Goal: Information Seeking & Learning: Learn about a topic

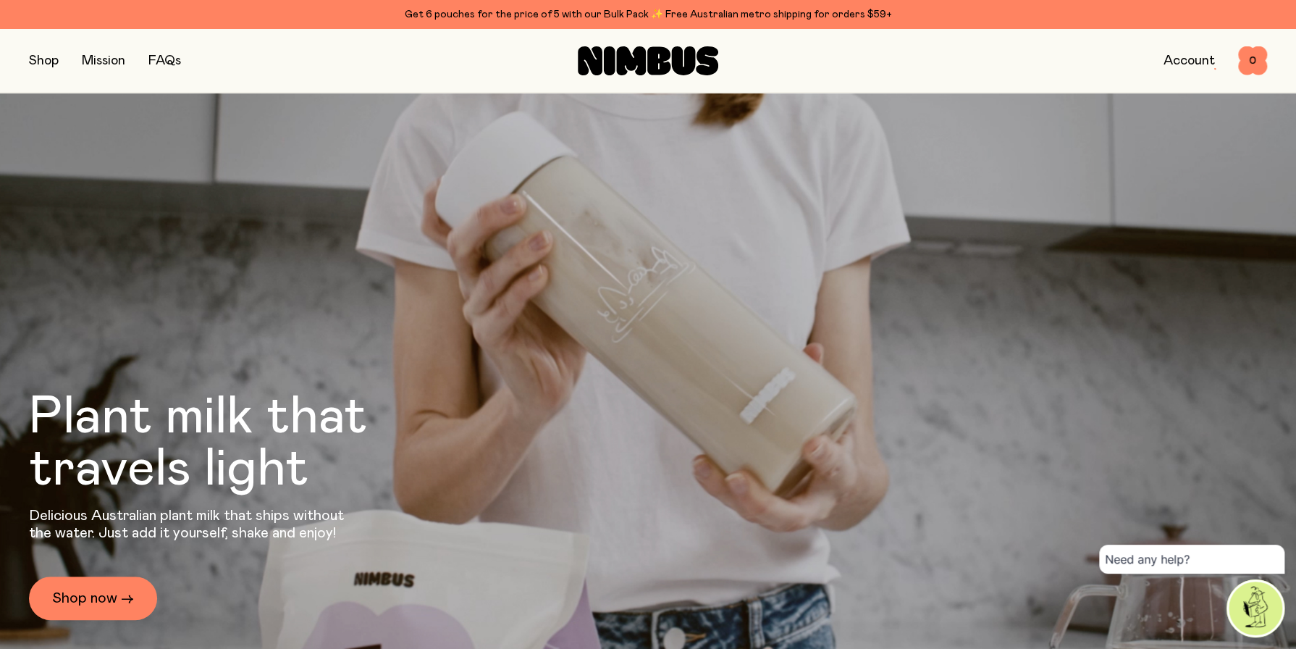
click at [33, 63] on button "button" at bounding box center [44, 61] width 30 height 20
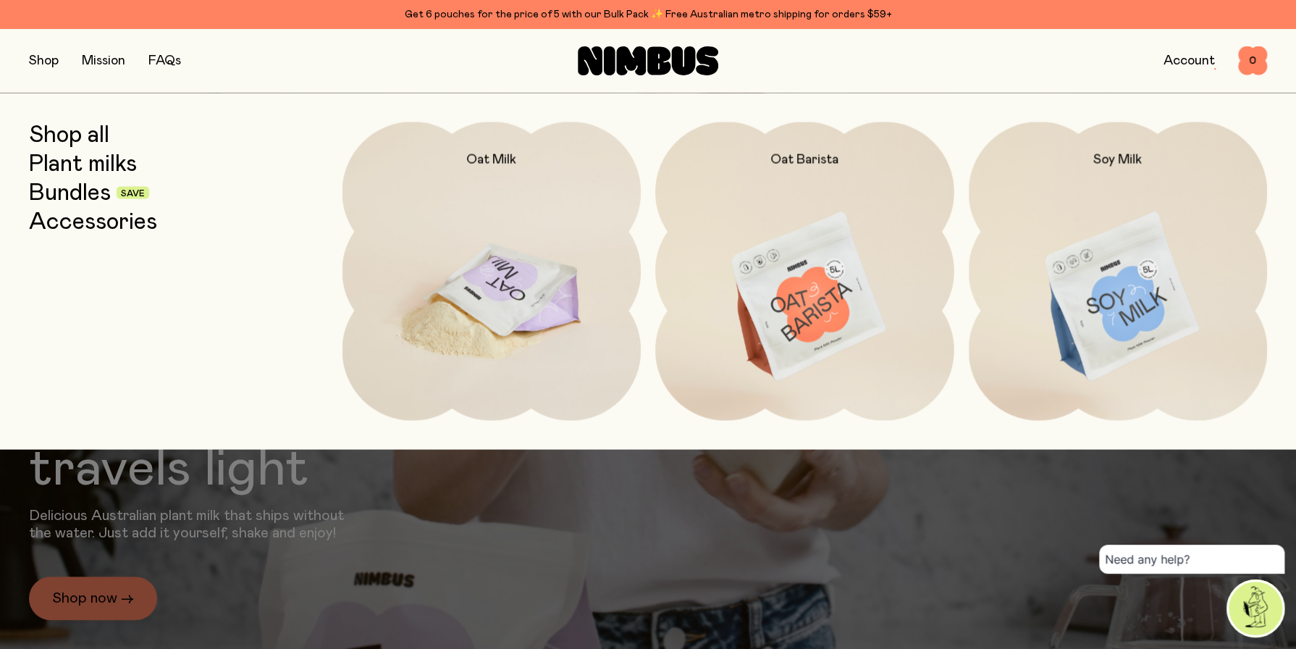
click at [500, 298] on img at bounding box center [492, 297] width 299 height 351
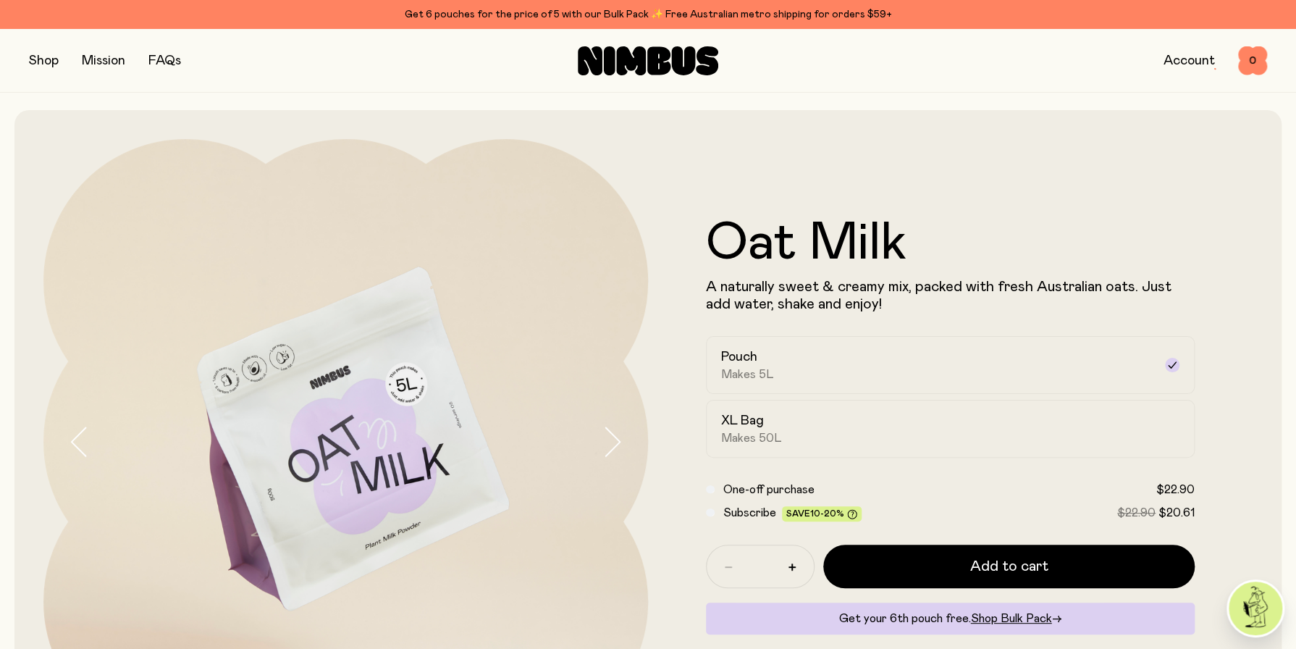
click at [43, 59] on button "button" at bounding box center [44, 61] width 30 height 20
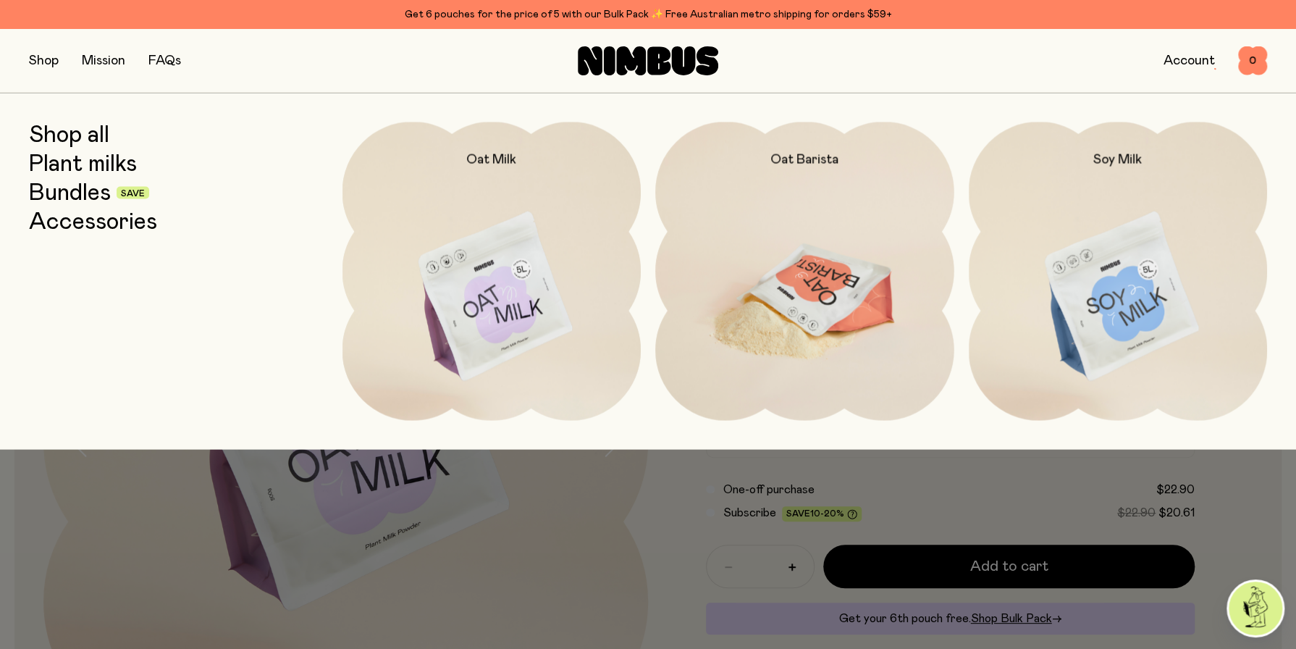
click at [800, 298] on img at bounding box center [804, 297] width 299 height 351
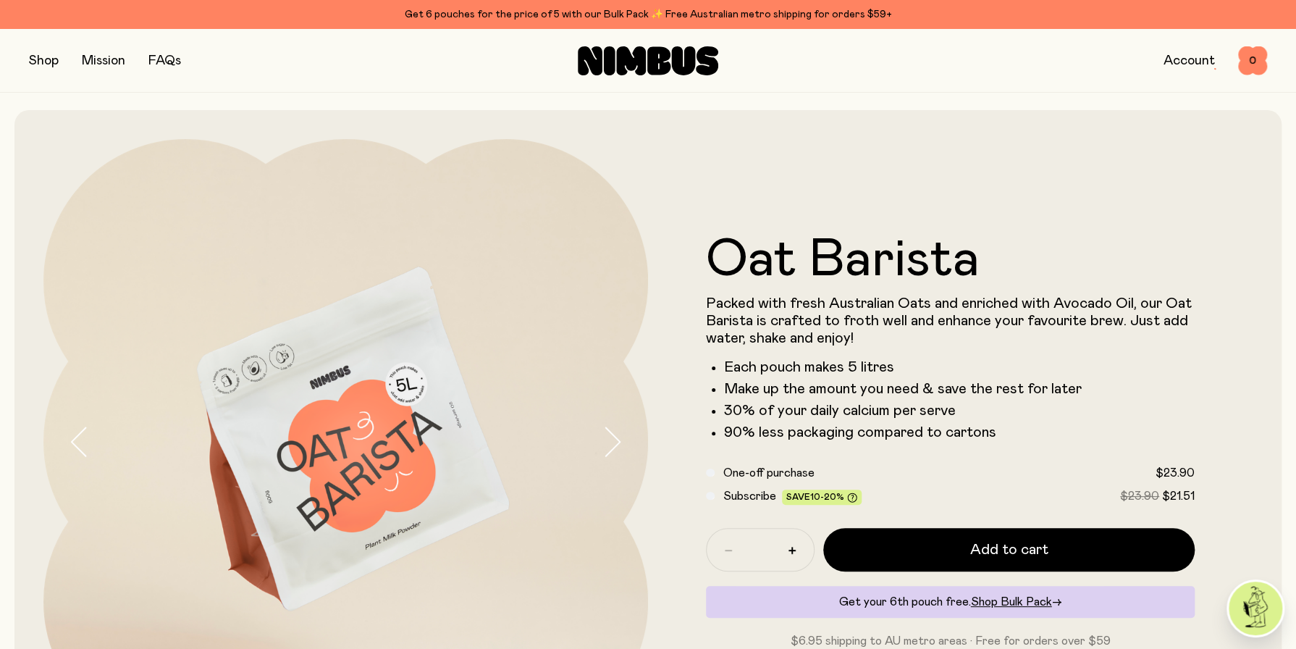
click at [615, 442] on icon "button" at bounding box center [612, 442] width 20 height 30
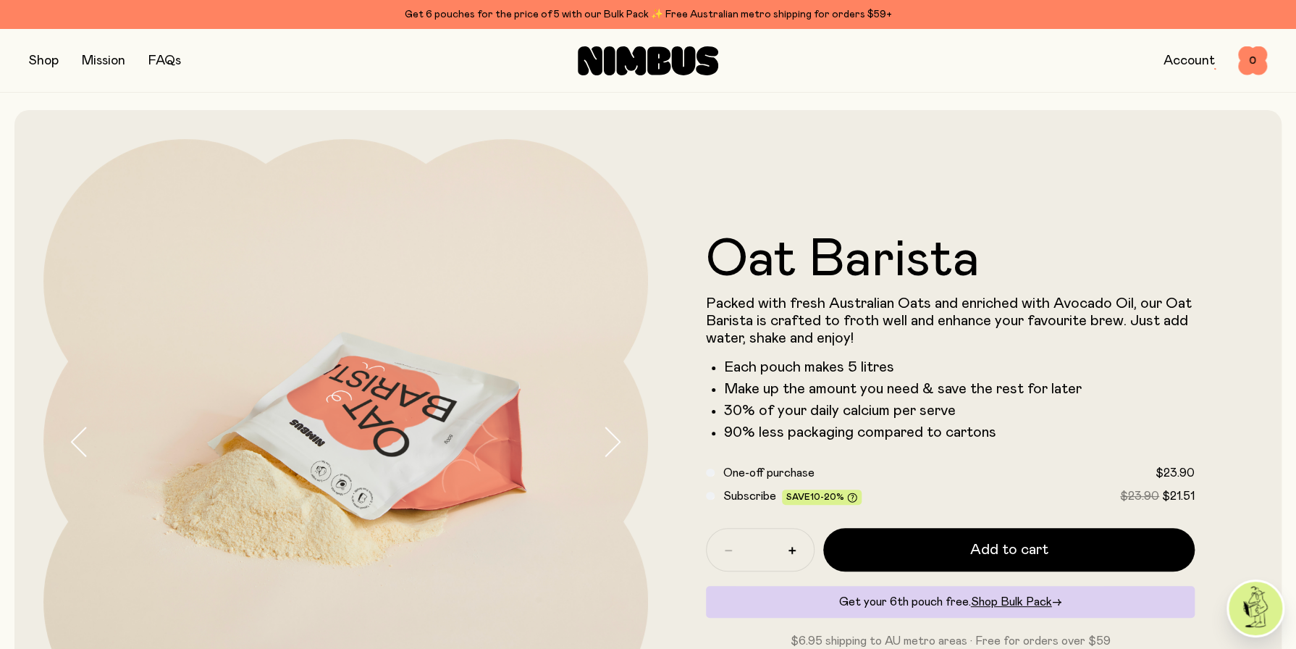
click at [615, 442] on icon "button" at bounding box center [612, 442] width 20 height 30
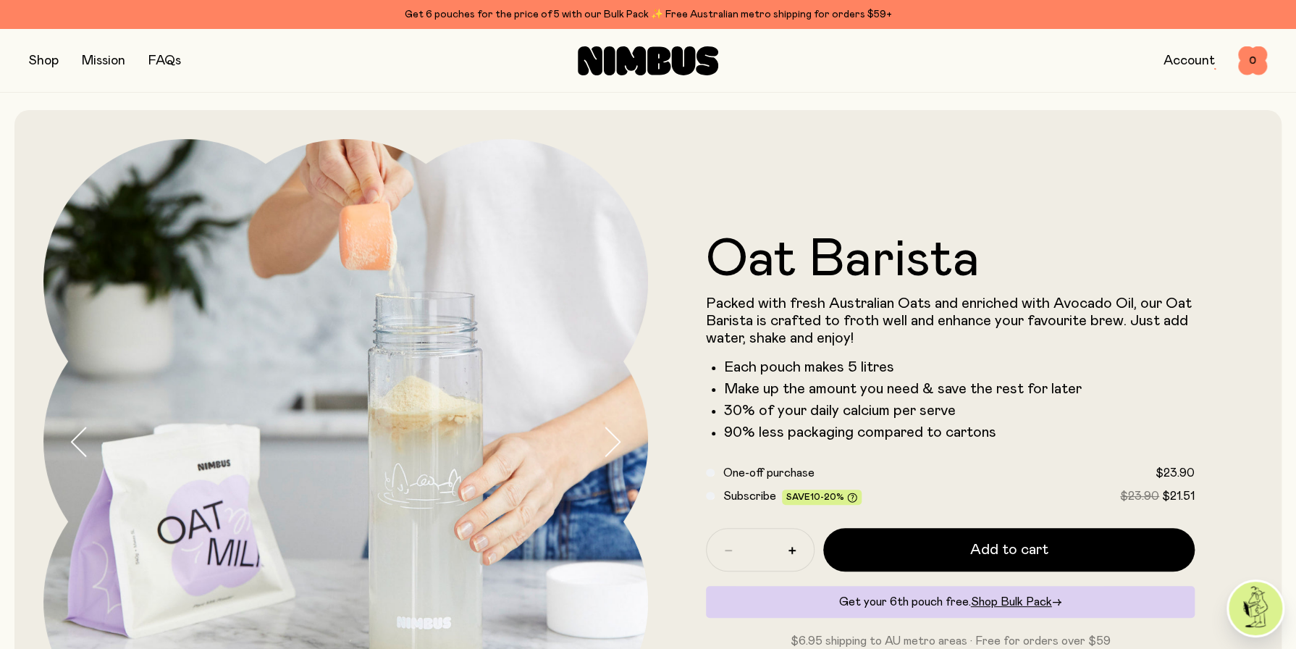
click at [615, 442] on icon "button" at bounding box center [612, 442] width 20 height 30
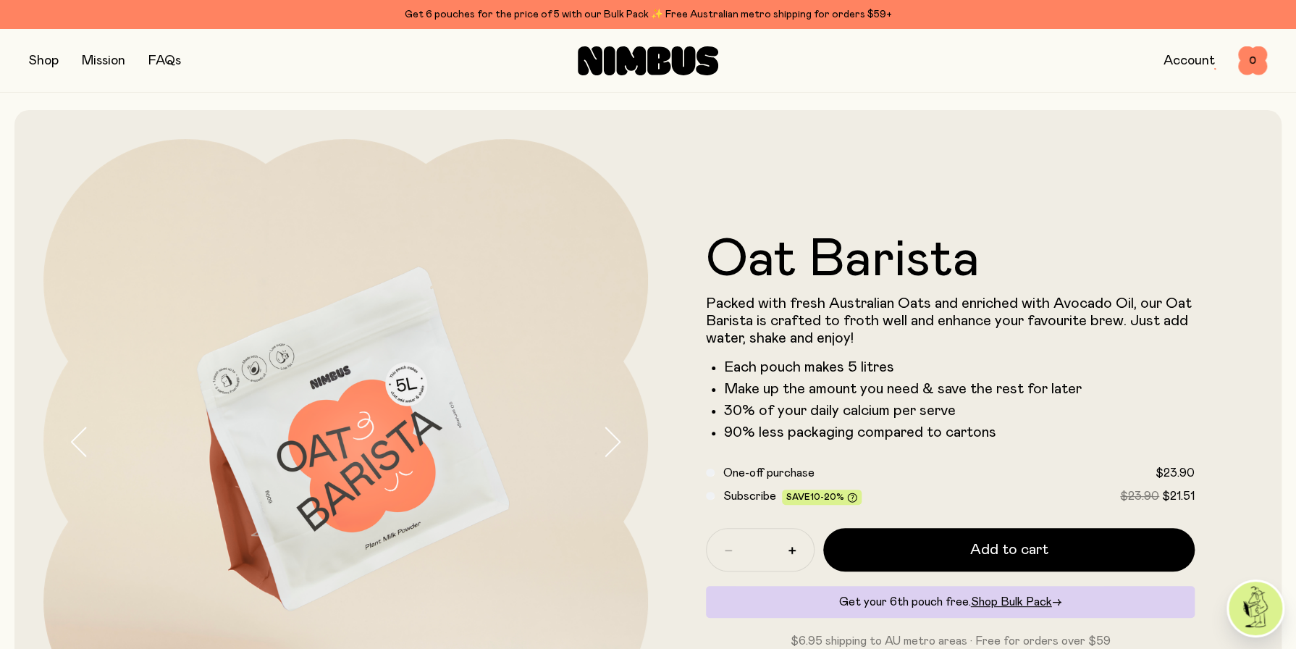
click at [615, 442] on icon "button" at bounding box center [612, 442] width 20 height 30
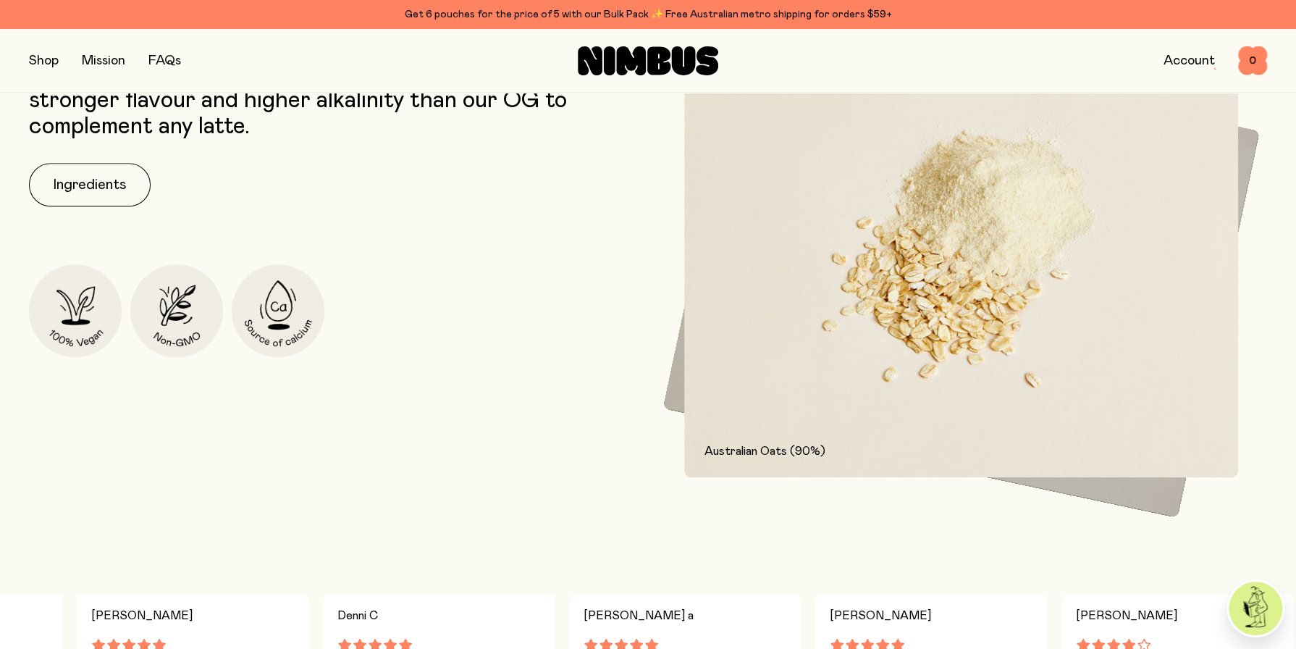
scroll to position [787, 0]
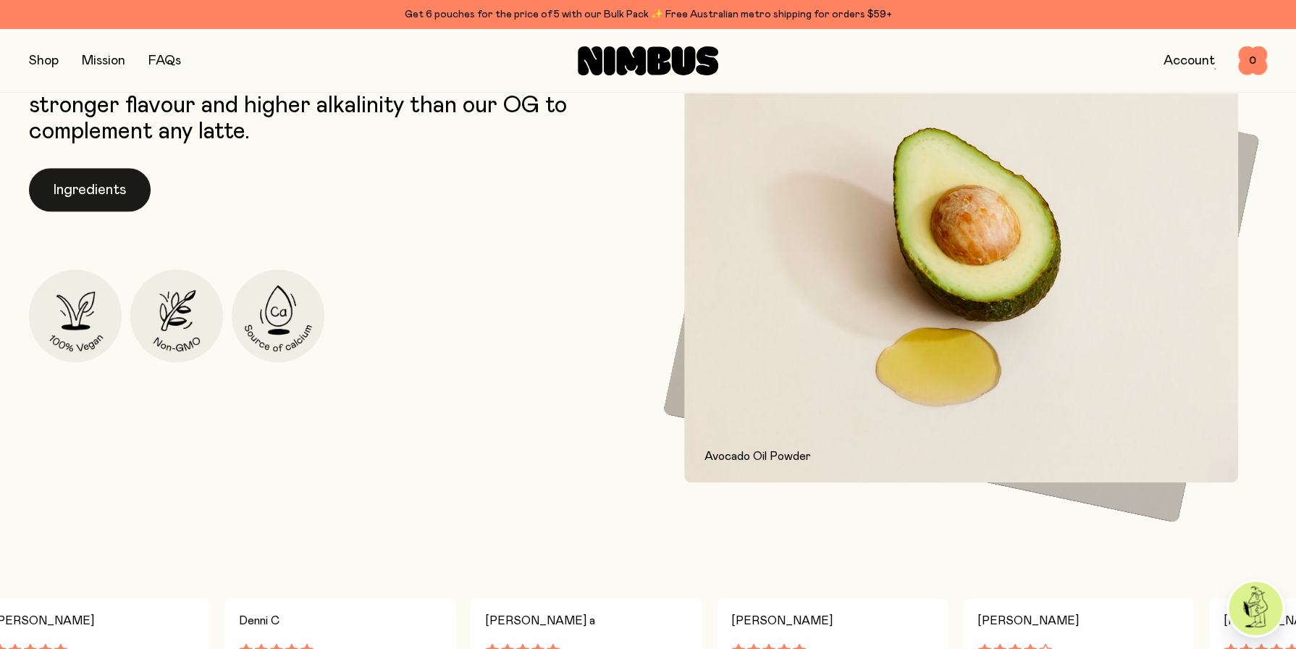
click at [121, 189] on button "Ingredients" at bounding box center [90, 189] width 122 height 43
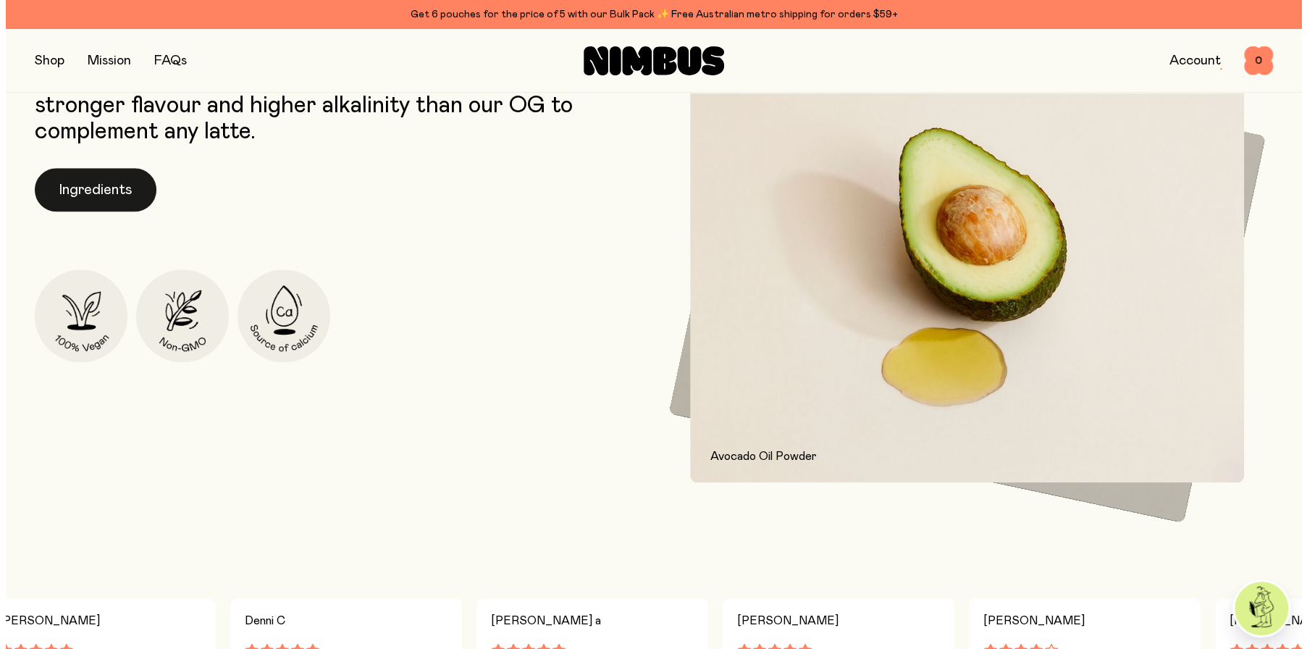
scroll to position [0, 0]
